Goal: Information Seeking & Learning: Learn about a topic

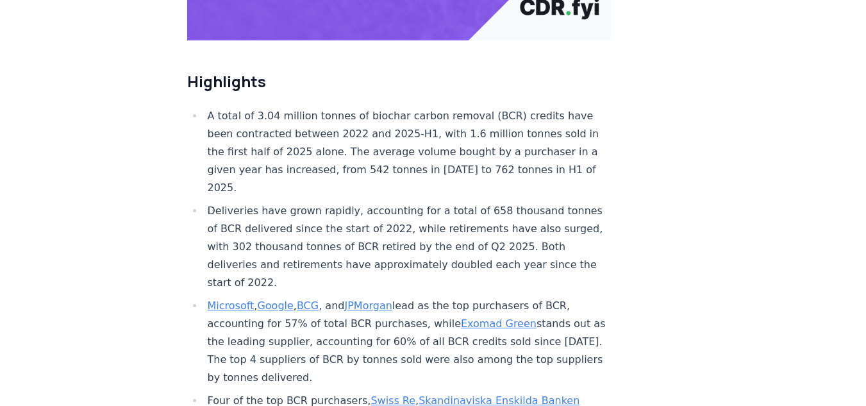
scroll to position [417, 0]
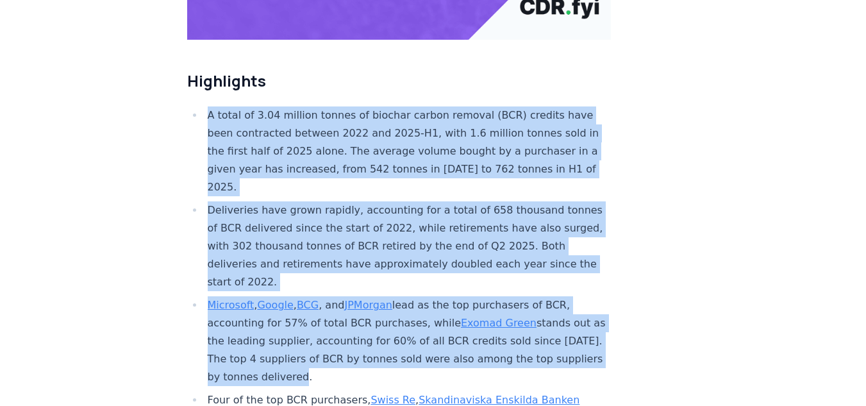
drag, startPoint x: 206, startPoint y: 73, endPoint x: 369, endPoint y: 330, distance: 304.0
click at [369, 330] on ul "A total of 3.04 million tonnes of biochar carbon removal (BCR) credits have bee…" at bounding box center [399, 334] width 425 height 457
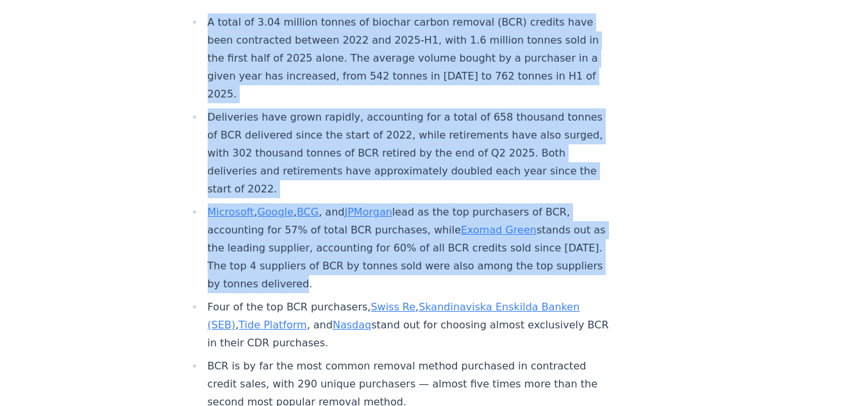
scroll to position [515, 0]
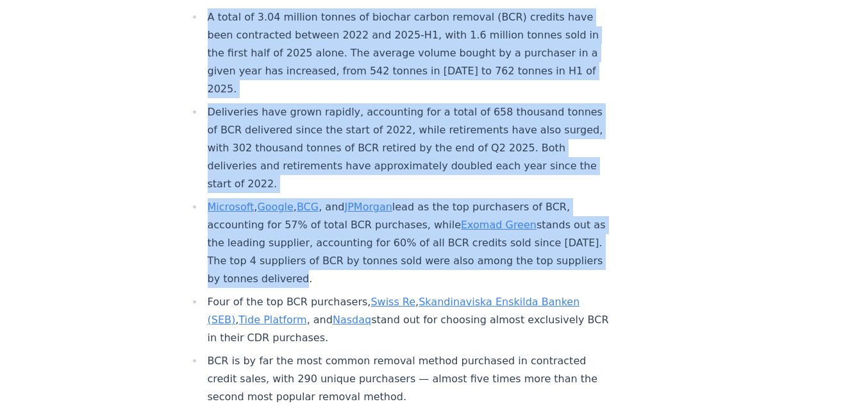
click at [395, 298] on li "Four of the top BCR purchasers, Swiss Re , Skandinaviska Enskilda Banken (SEB) …" at bounding box center [408, 320] width 408 height 54
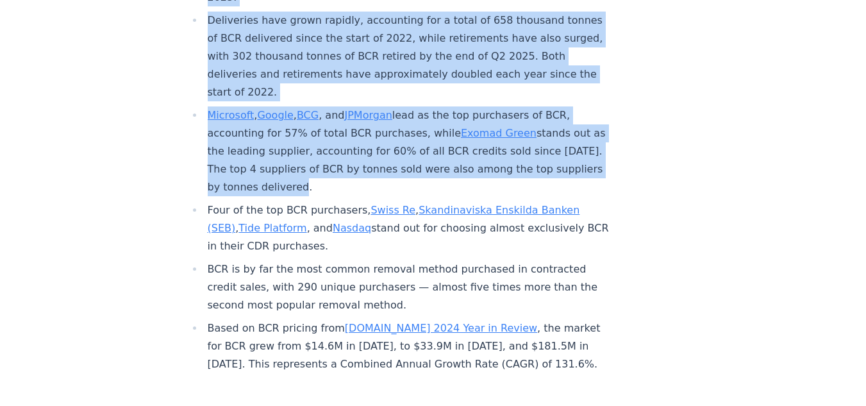
scroll to position [609, 0]
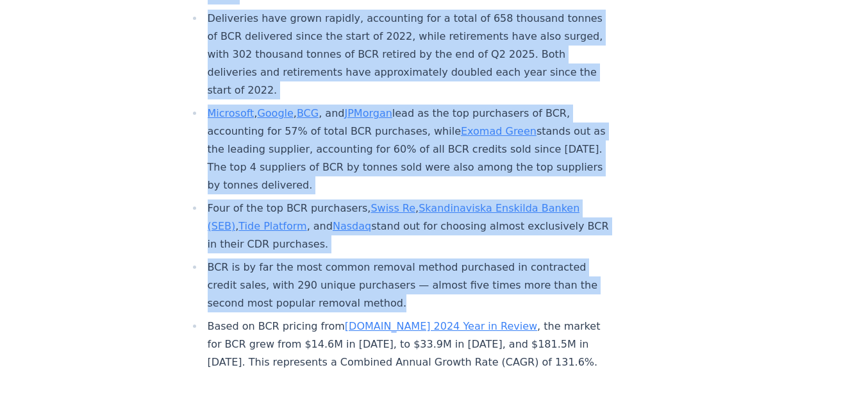
click at [390, 258] on li "BCR is by far the most common removal method purchased in contracted credit sal…" at bounding box center [408, 285] width 408 height 54
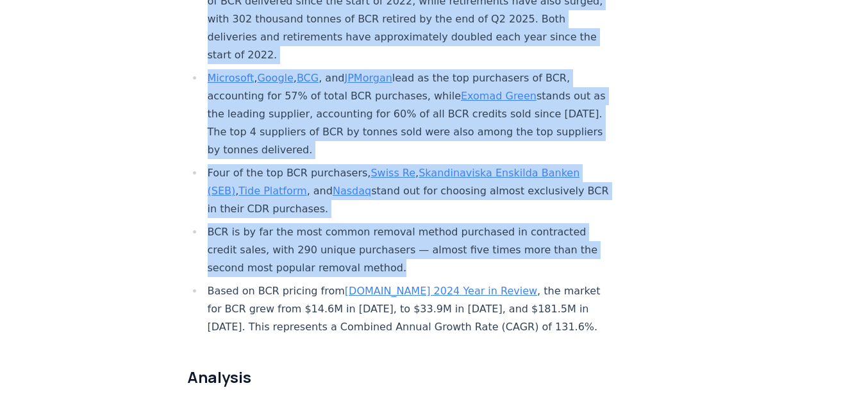
scroll to position [645, 0]
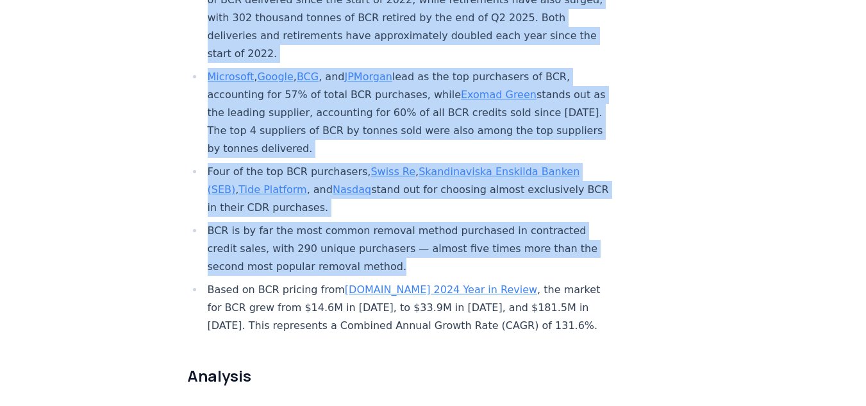
copy ul "A total of 3.04 million tonnes of biochar carbon removal (BCR) credits have bee…"
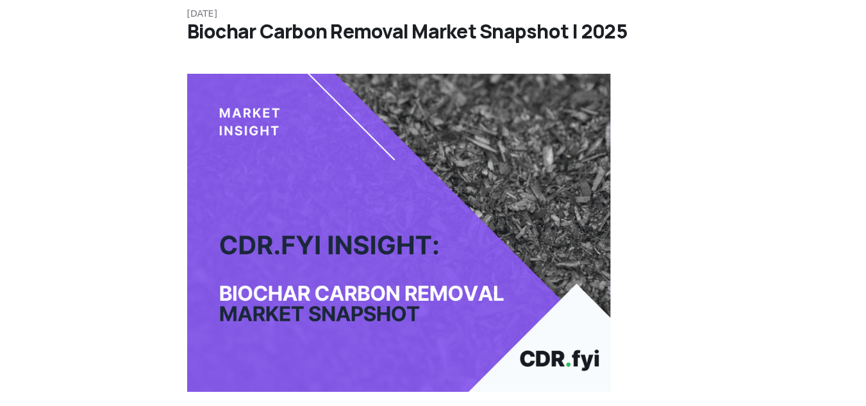
scroll to position [64, 0]
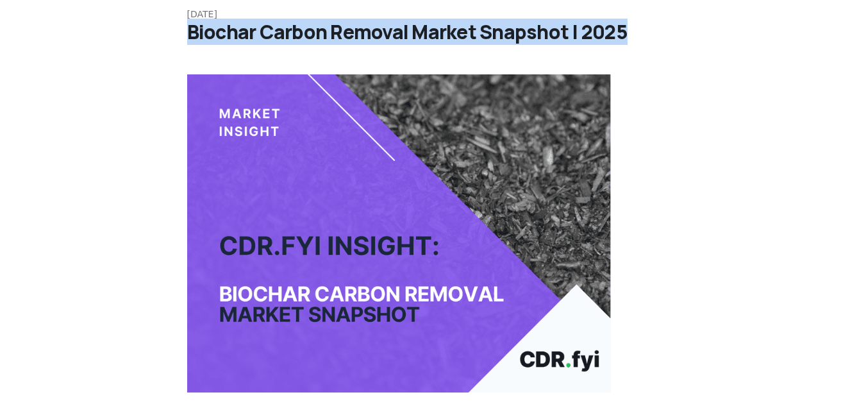
drag, startPoint x: 192, startPoint y: 29, endPoint x: 618, endPoint y: 34, distance: 425.8
click at [618, 34] on h1 "Biochar Carbon Removal Market Snapshot | 2025" at bounding box center [433, 32] width 492 height 23
copy h1 "Biochar Carbon Removal Market Snapshot | 2025"
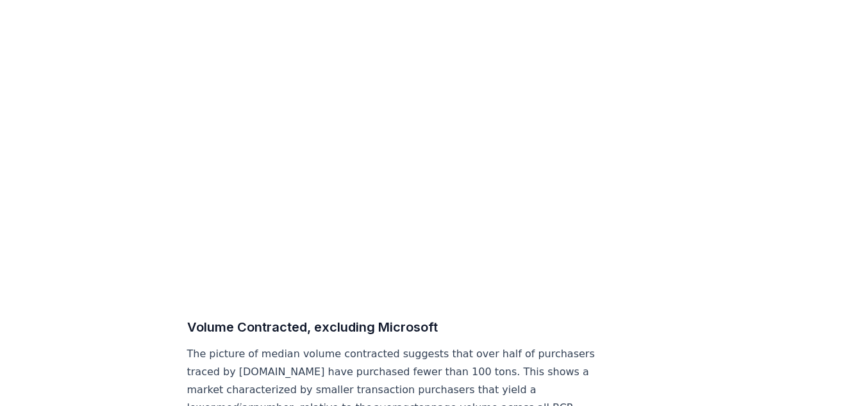
scroll to position [6625, 0]
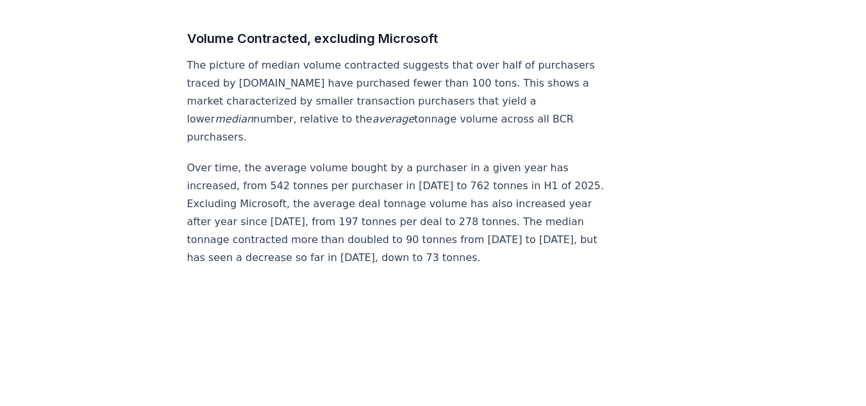
drag, startPoint x: 514, startPoint y: 260, endPoint x: 176, endPoint y: 128, distance: 363.1
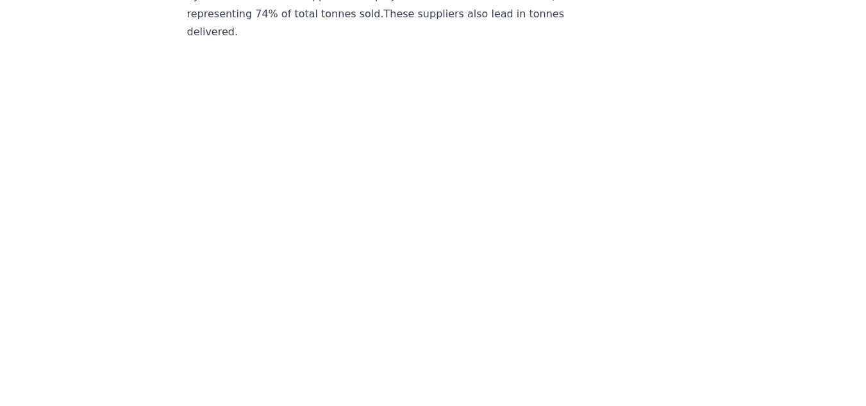
scroll to position [7734, 0]
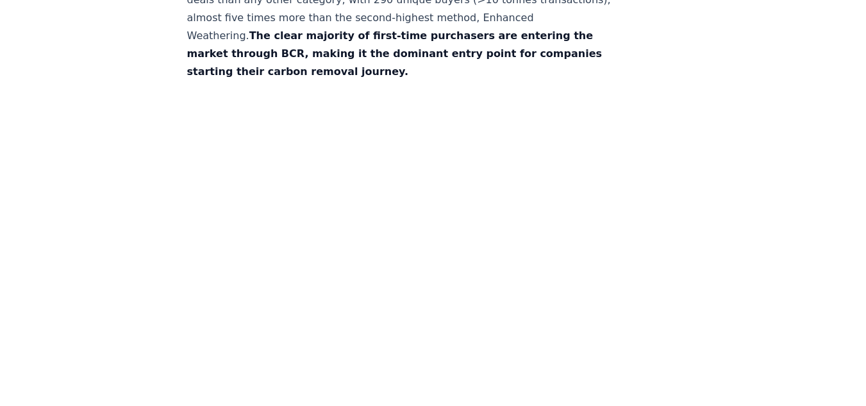
scroll to position [6514, 0]
